Goal: Task Accomplishment & Management: Complete application form

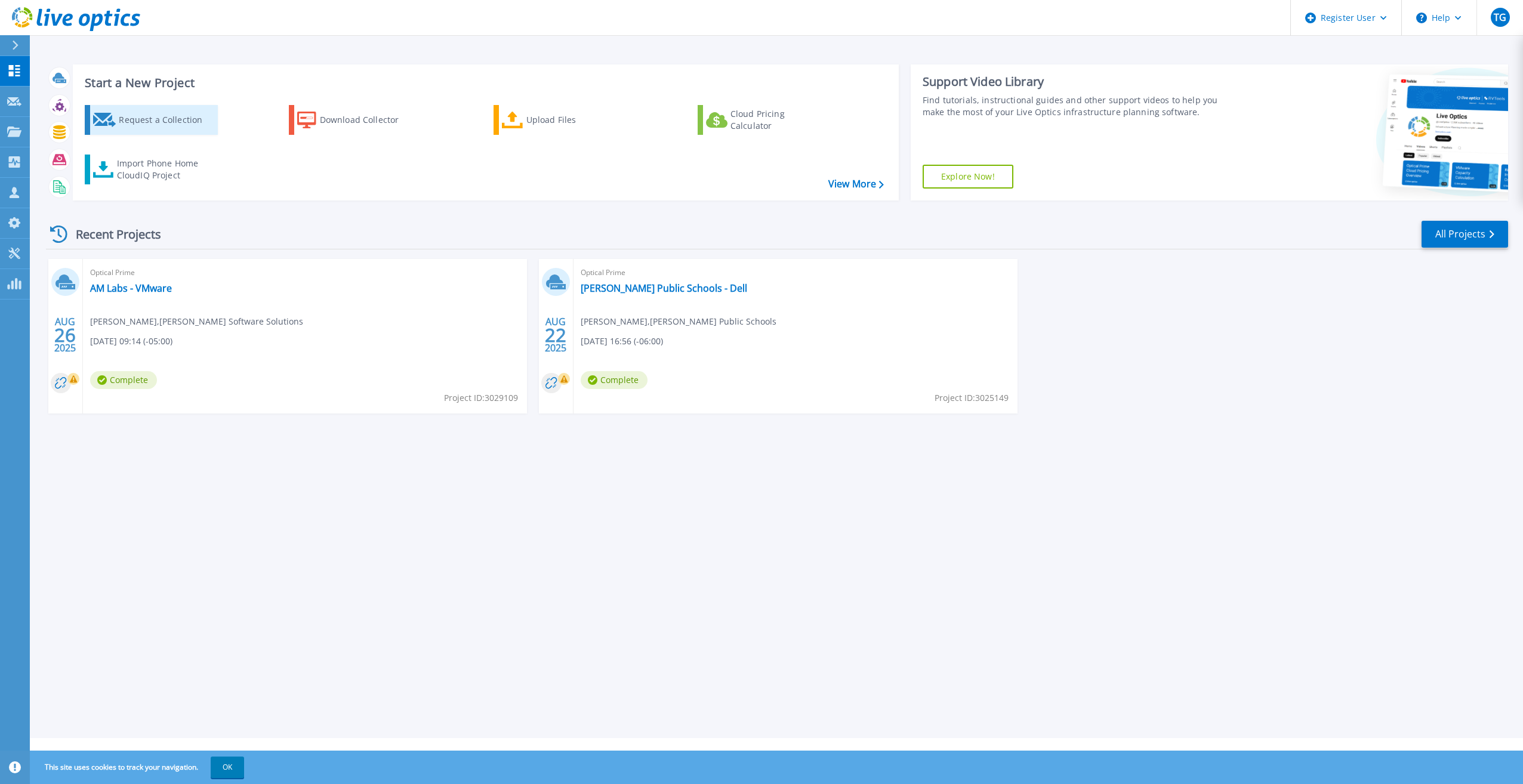
click at [113, 122] on icon at bounding box center [105, 120] width 23 height 15
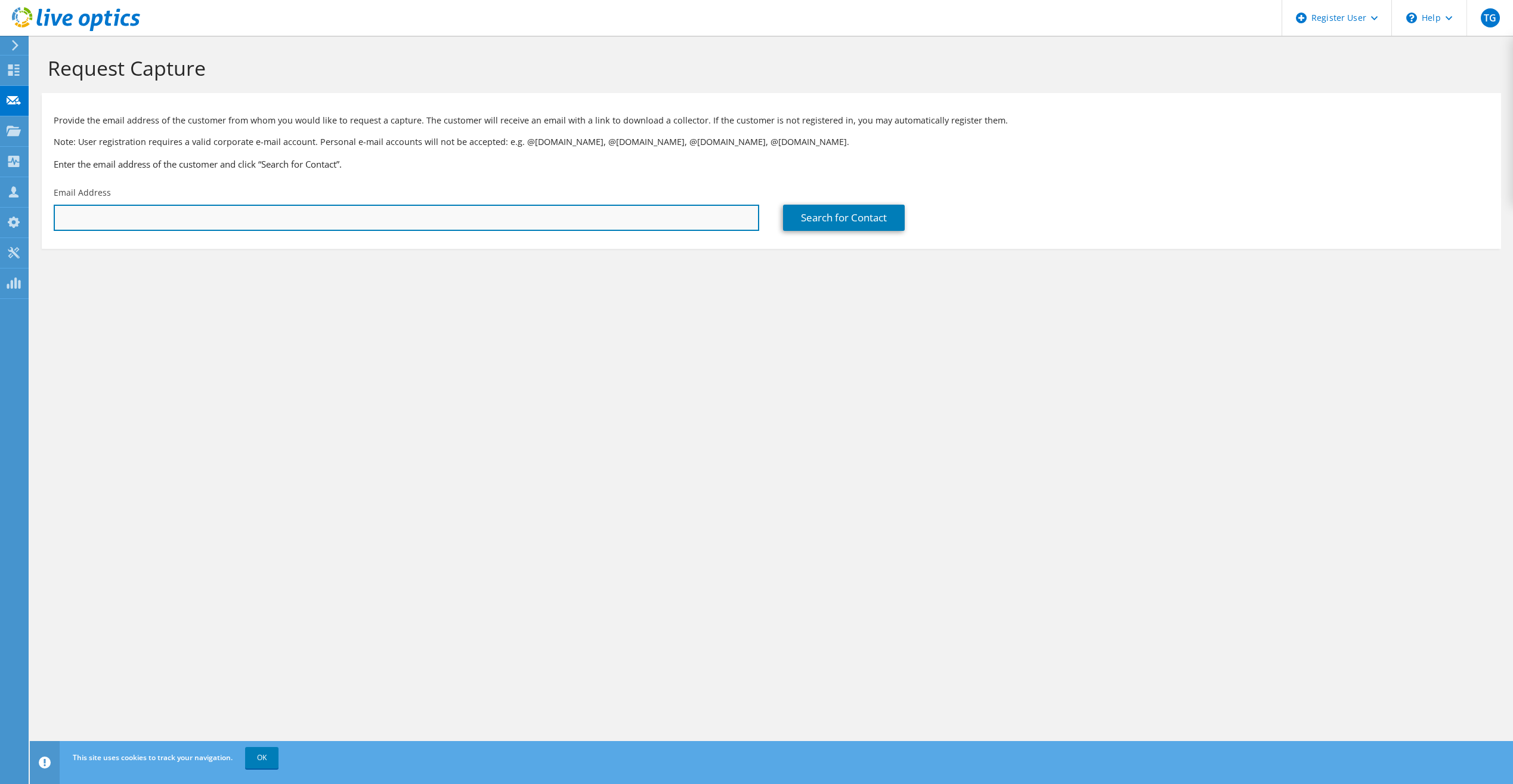
click at [302, 214] on input "text" at bounding box center [406, 218] width 706 height 26
paste input "itmanager@mnca.net"
type input "itmanager@mnca.net"
drag, startPoint x: 410, startPoint y: 217, endPoint x: -3, endPoint y: 130, distance: 422.1
click at [0, 130] on html "TG Dell User Tommy Gubenko Tommy.Gubenko@dell.com Dell My Profile Log Out \n He…" at bounding box center [756, 392] width 1513 height 784
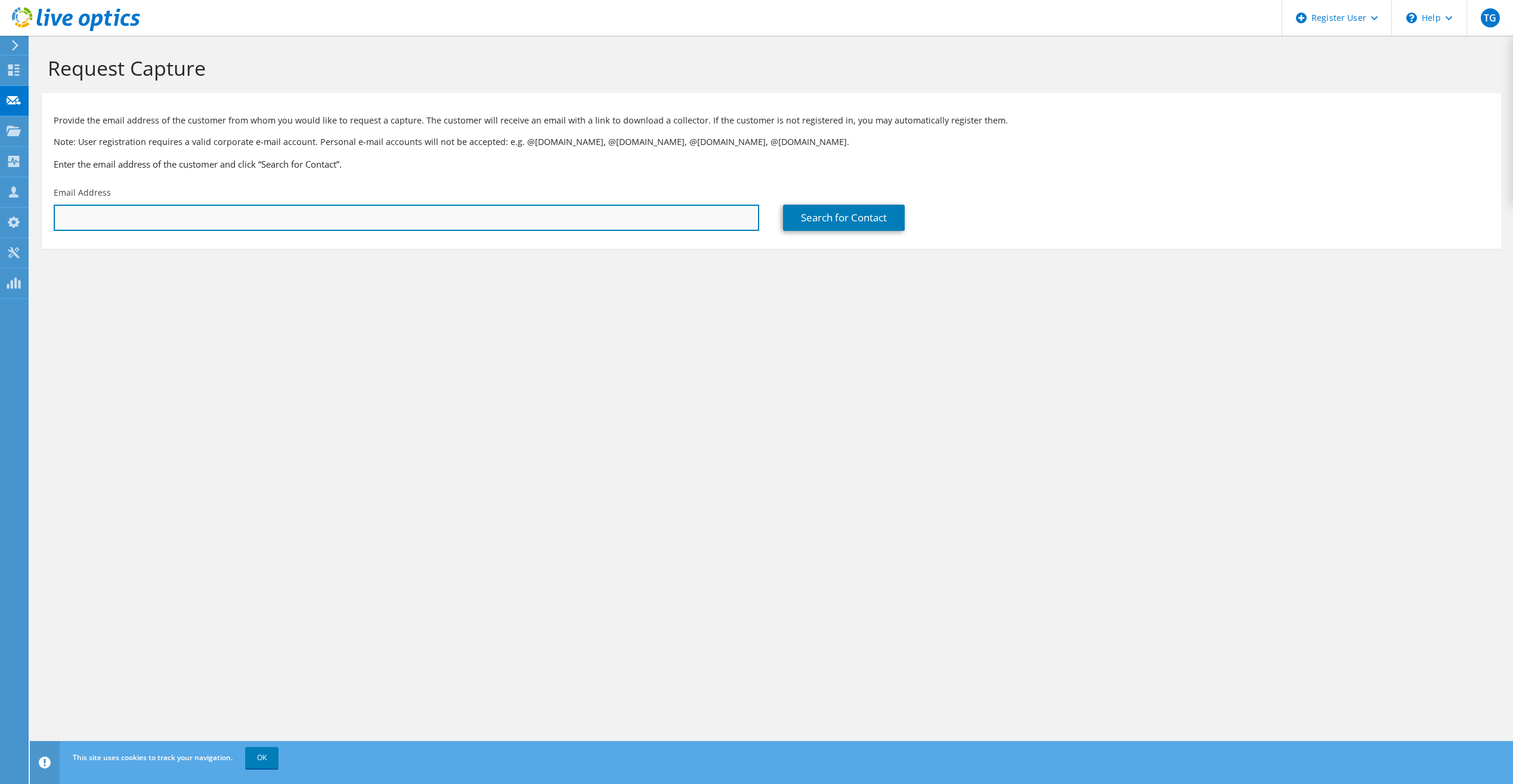
drag, startPoint x: 492, startPoint y: 215, endPoint x: 497, endPoint y: 205, distance: 11.2
click at [492, 215] on input "text" at bounding box center [406, 218] width 706 height 26
paste input "splowman@brookingscountysd.gov"
type input "splowman@brookingscountysd.gov"
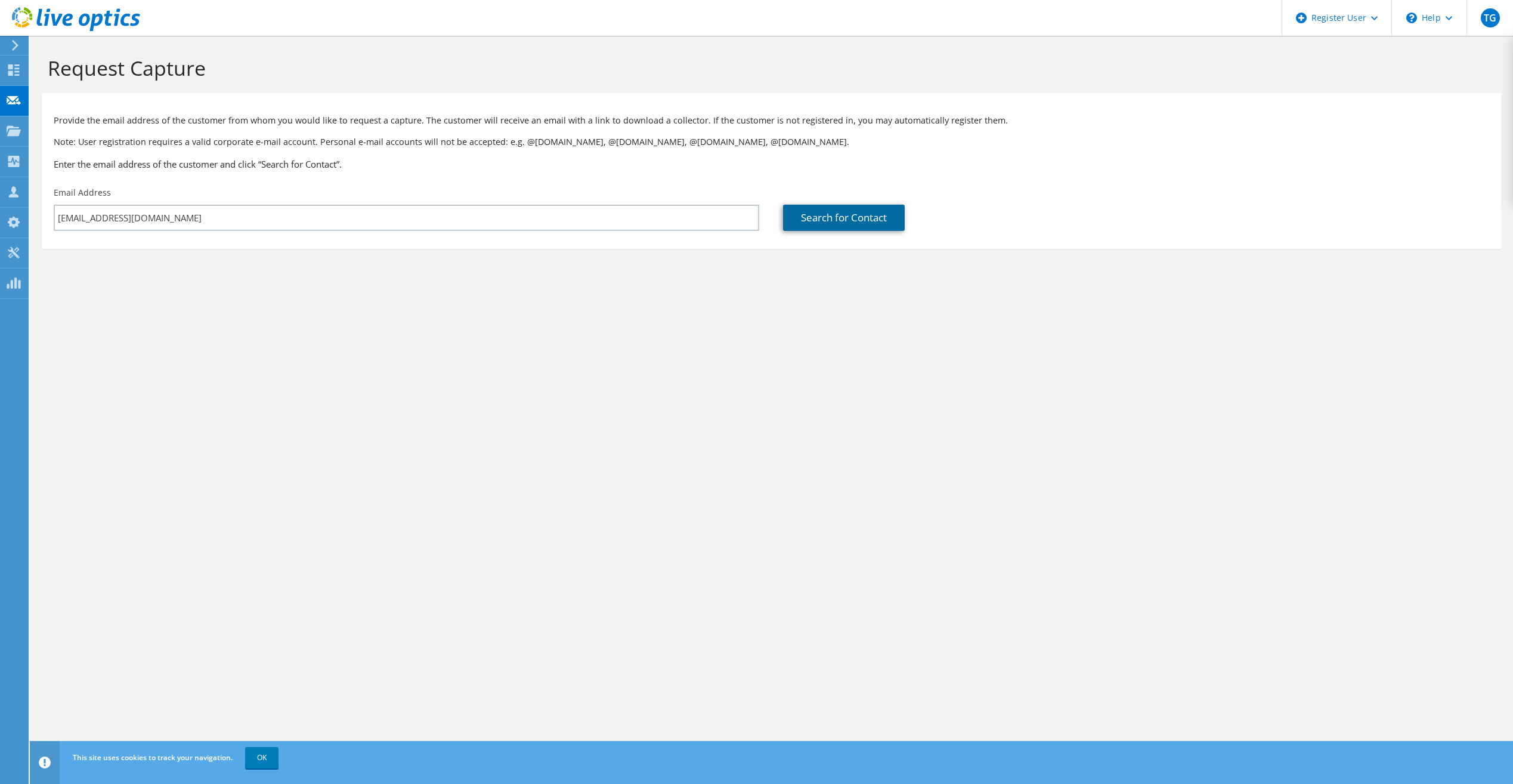
click at [807, 210] on link "Search for Contact" at bounding box center [844, 218] width 122 height 26
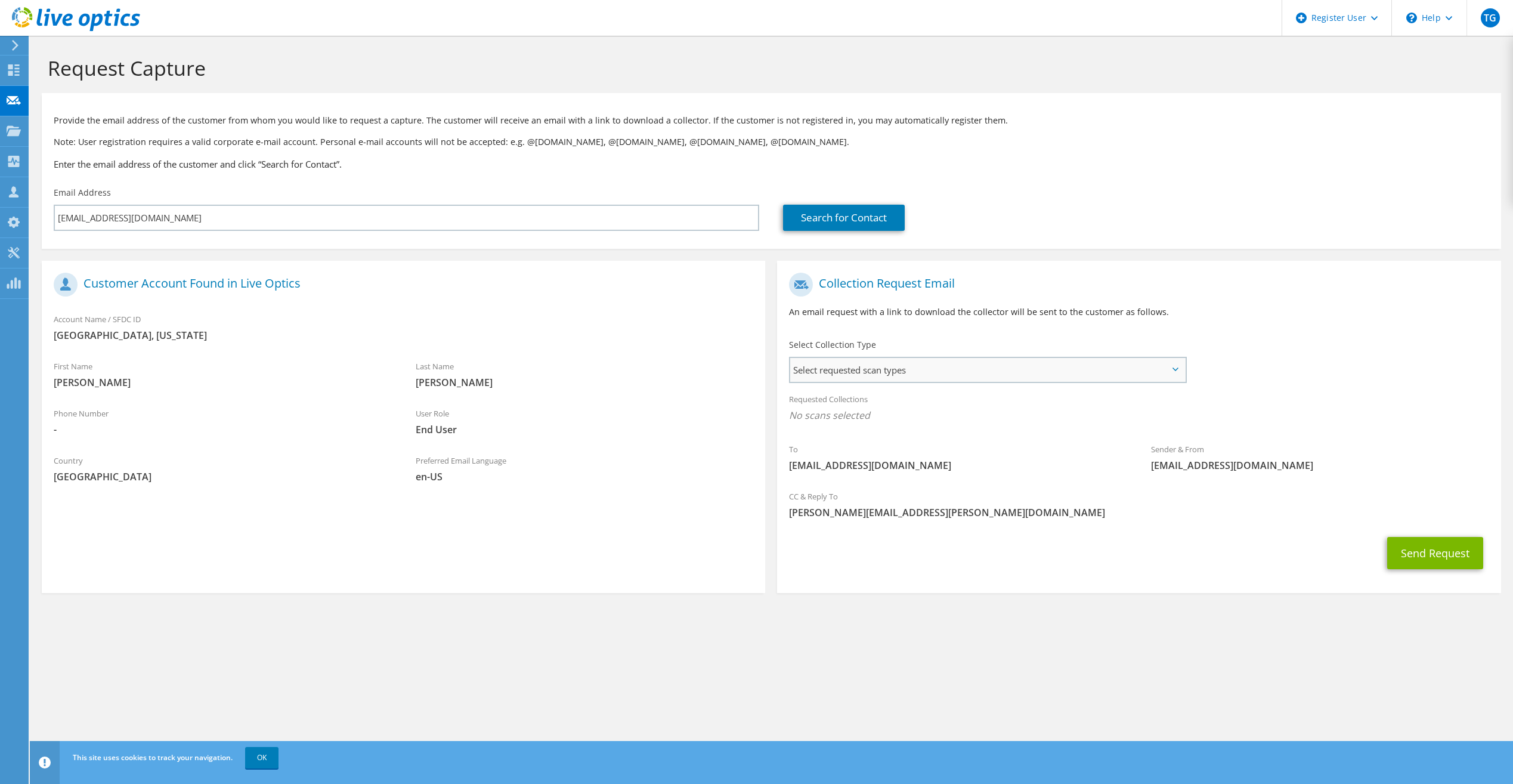
click at [948, 375] on span "Select requested scan types" at bounding box center [987, 370] width 395 height 24
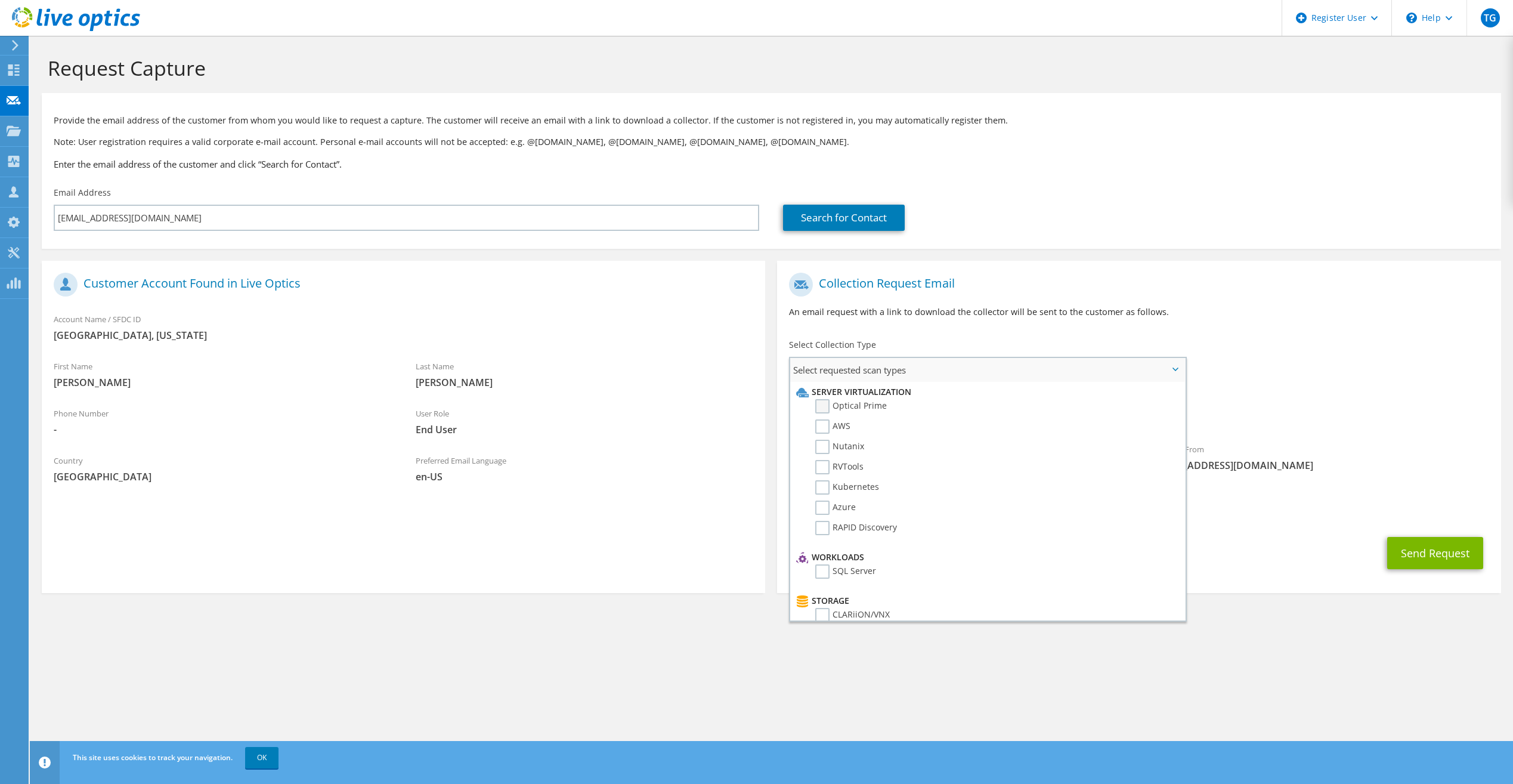
click at [822, 407] on label "Optical Prime" at bounding box center [851, 406] width 72 height 15
click at [0, 0] on input "Optical Prime" at bounding box center [0, 0] width 0 height 0
click at [1237, 366] on div "To splowman@brookingscountysd.gov Sender & From liveoptics@liveoptics.com" at bounding box center [1139, 377] width 724 height 221
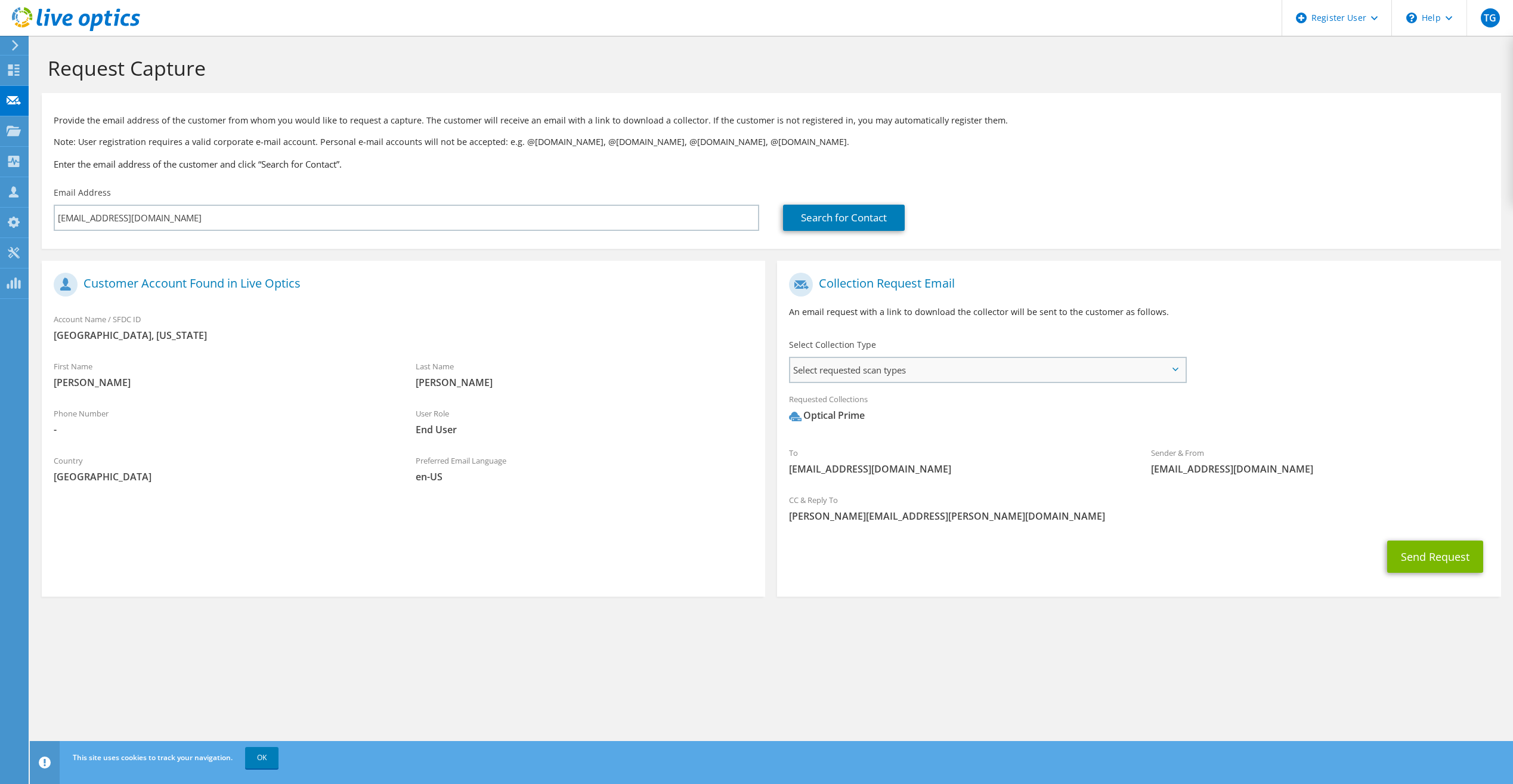
click at [993, 377] on span "Select requested scan types" at bounding box center [987, 370] width 395 height 24
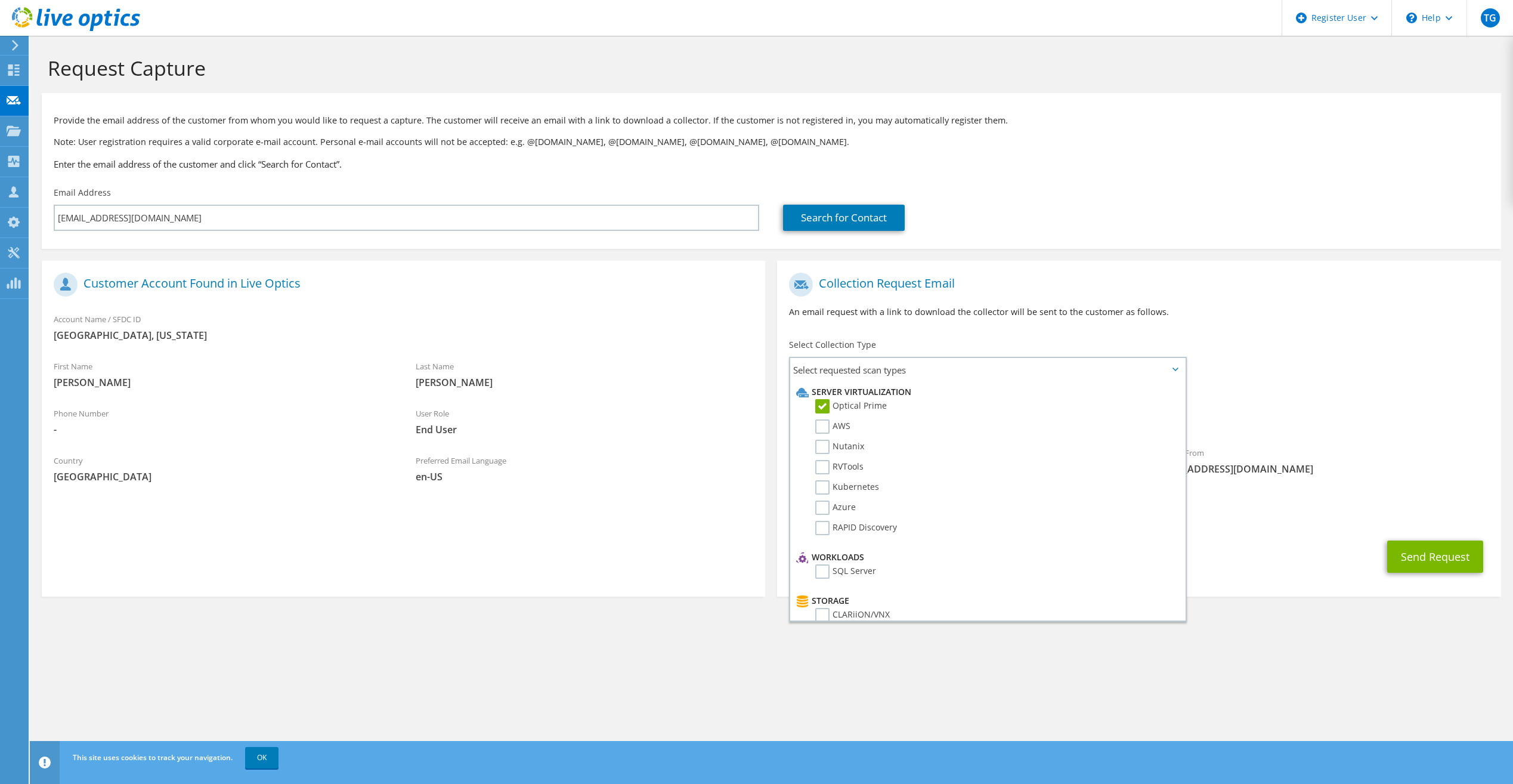
click at [1352, 383] on div "To splowman@brookingscountysd.gov Sender & From liveoptics@liveoptics.com" at bounding box center [1139, 377] width 724 height 221
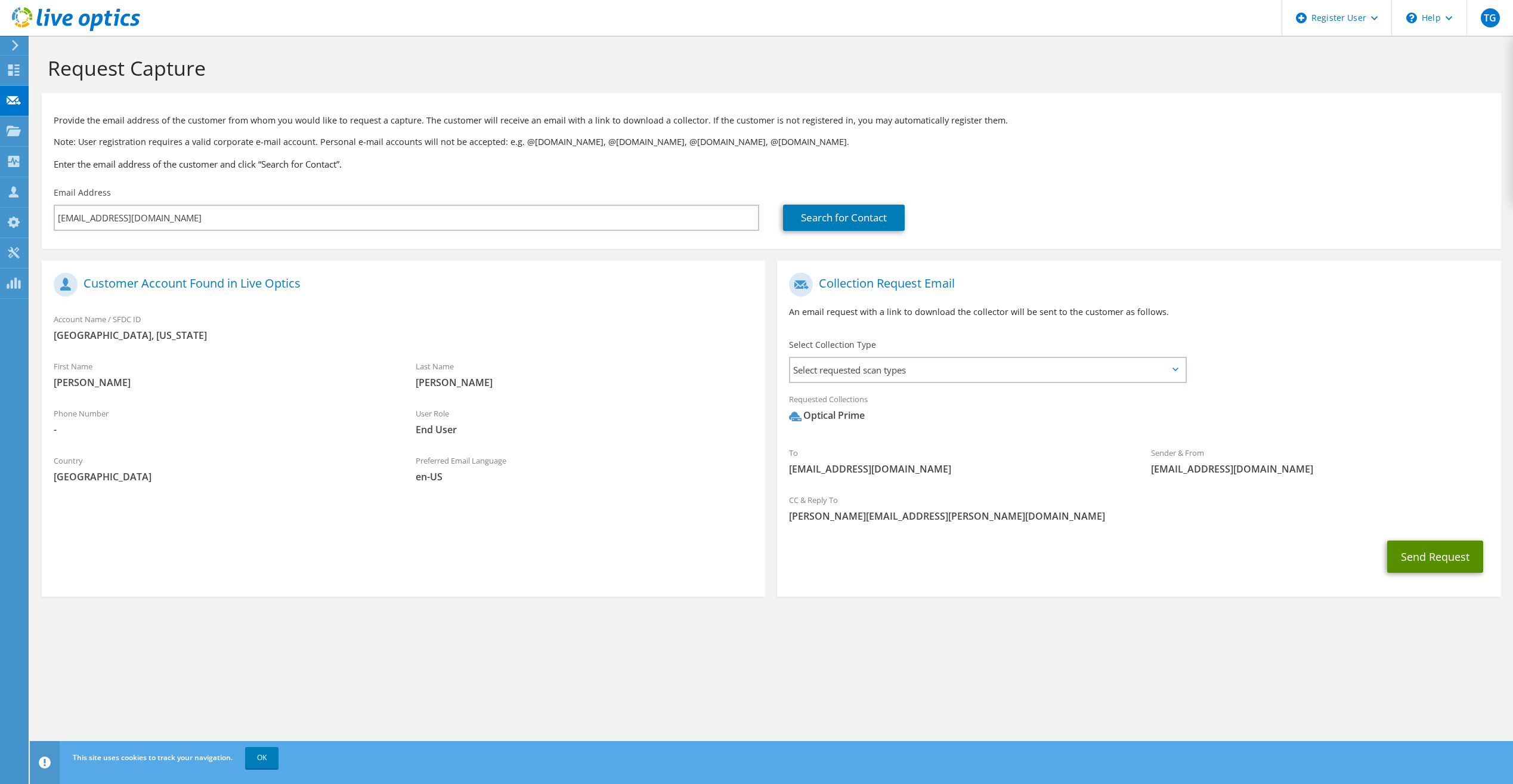
click at [1404, 547] on button "Send Request" at bounding box center [1435, 556] width 96 height 32
